Goal: Task Accomplishment & Management: Manage account settings

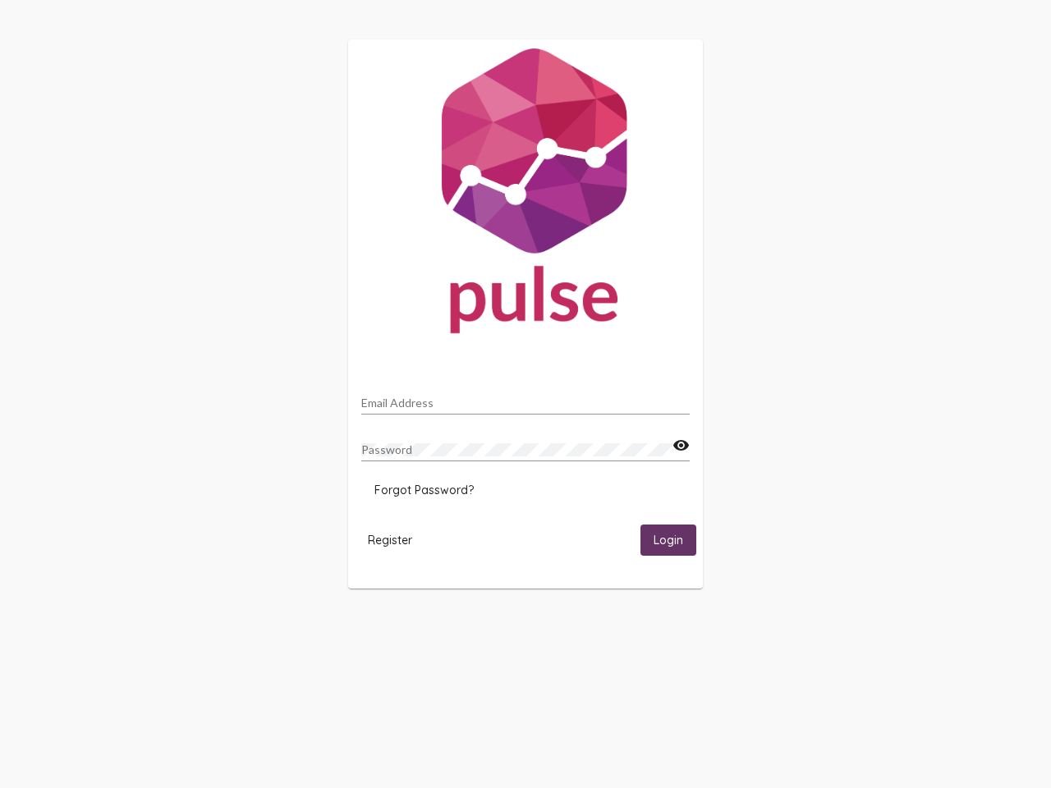
click at [525, 398] on input "Email Address" at bounding box center [525, 402] width 328 height 13
click at [680, 446] on mat-icon "visibility" at bounding box center [680, 446] width 17 height 20
click at [424, 490] on span "Forgot Password?" at bounding box center [423, 490] width 99 height 15
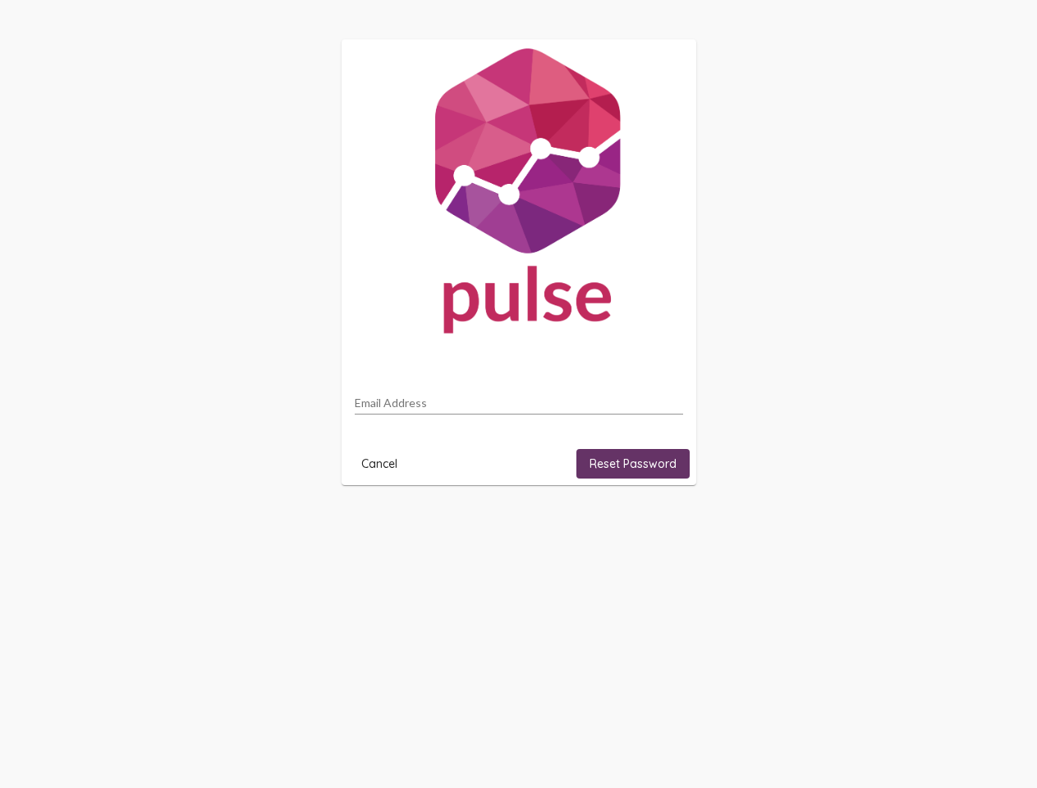
click at [668, 524] on html "Email Address Cancel Reset Password" at bounding box center [518, 262] width 1037 height 524
